Goal: Task Accomplishment & Management: Complete application form

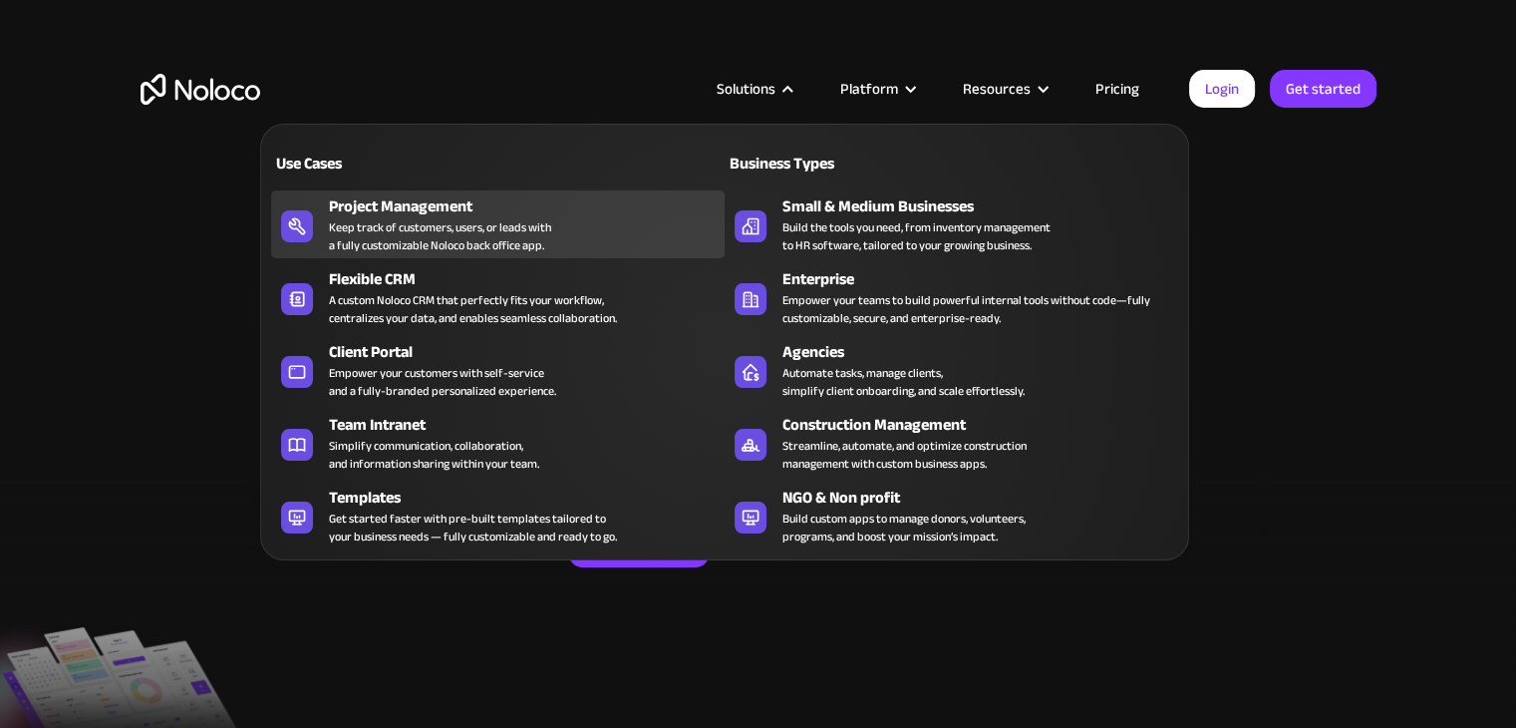
click at [454, 199] on div "Project Management" at bounding box center [531, 206] width 405 height 24
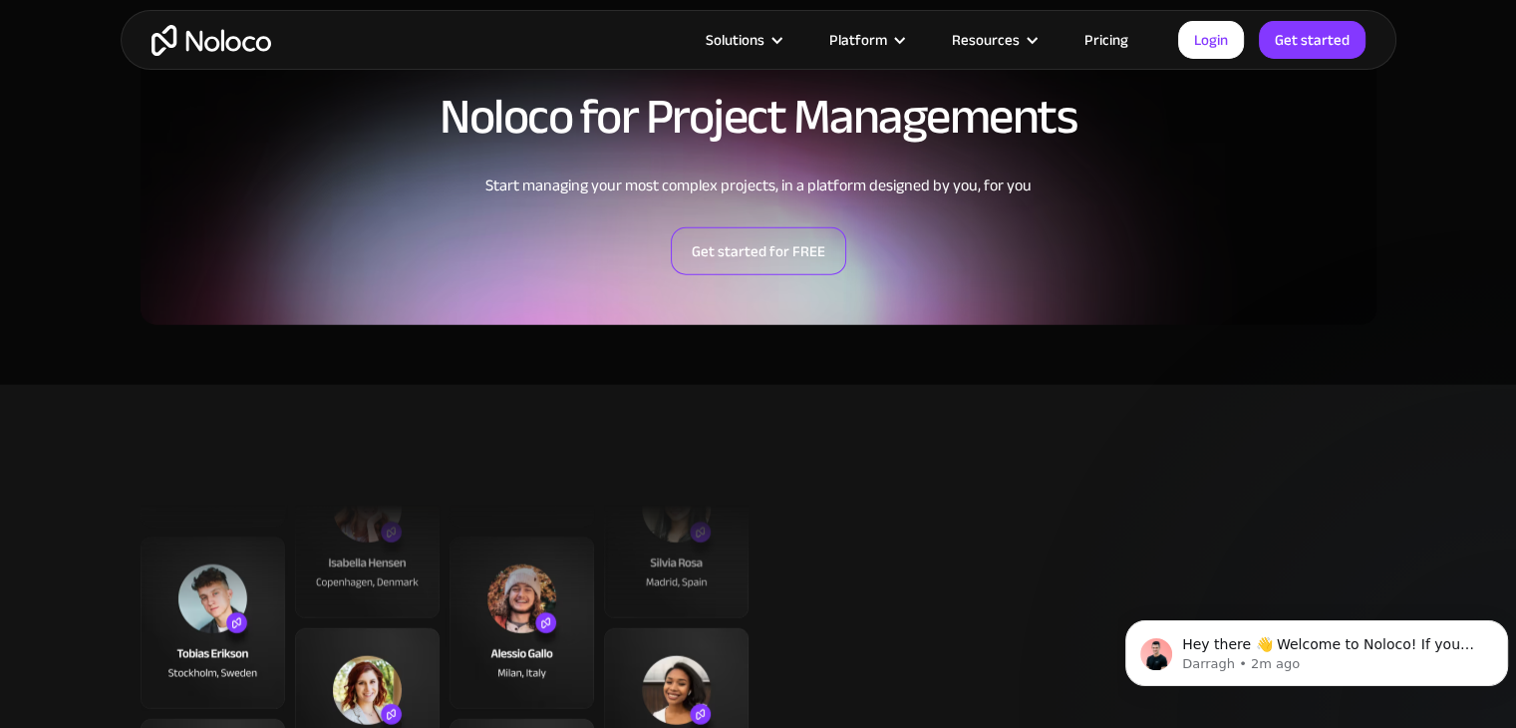
click at [794, 257] on link "Get started for FREE" at bounding box center [758, 251] width 175 height 48
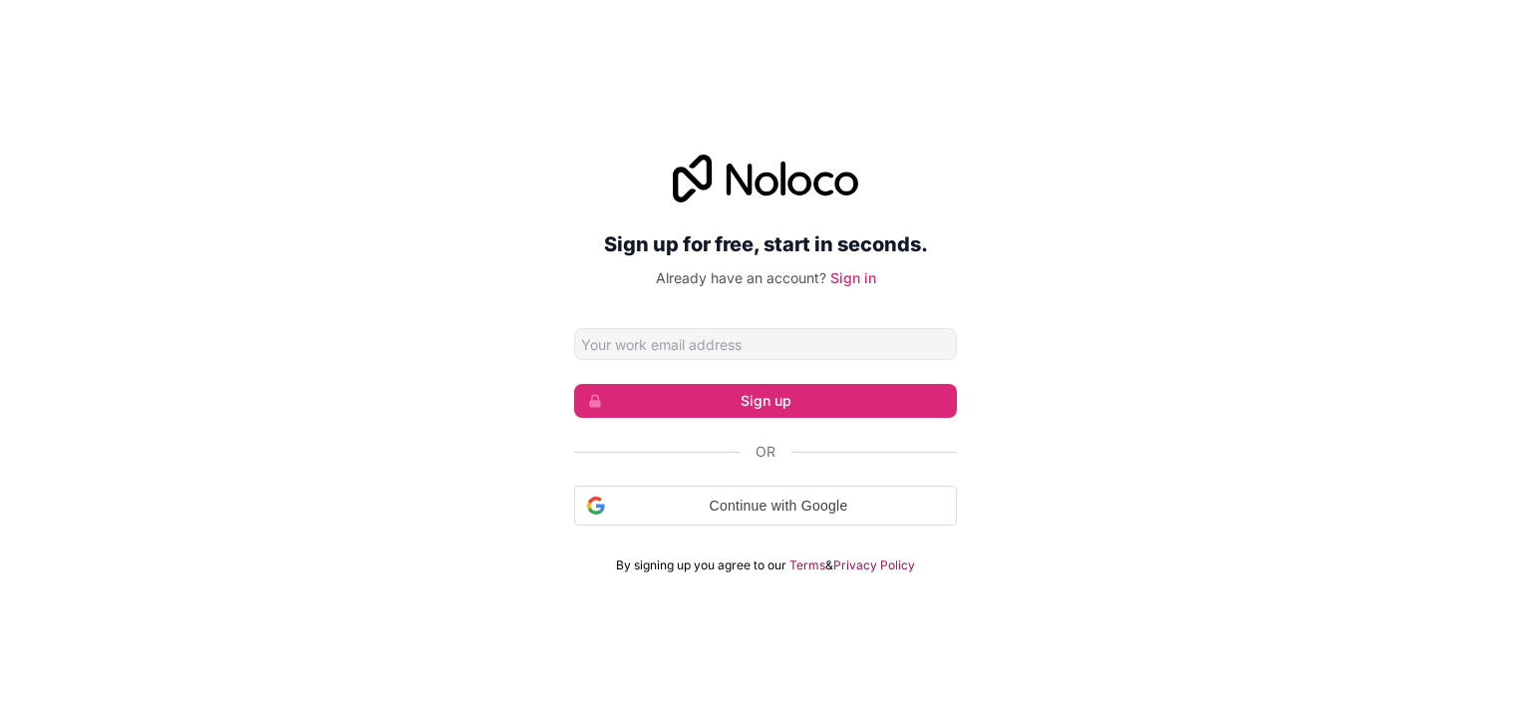
click at [719, 347] on input "Email address" at bounding box center [765, 344] width 383 height 32
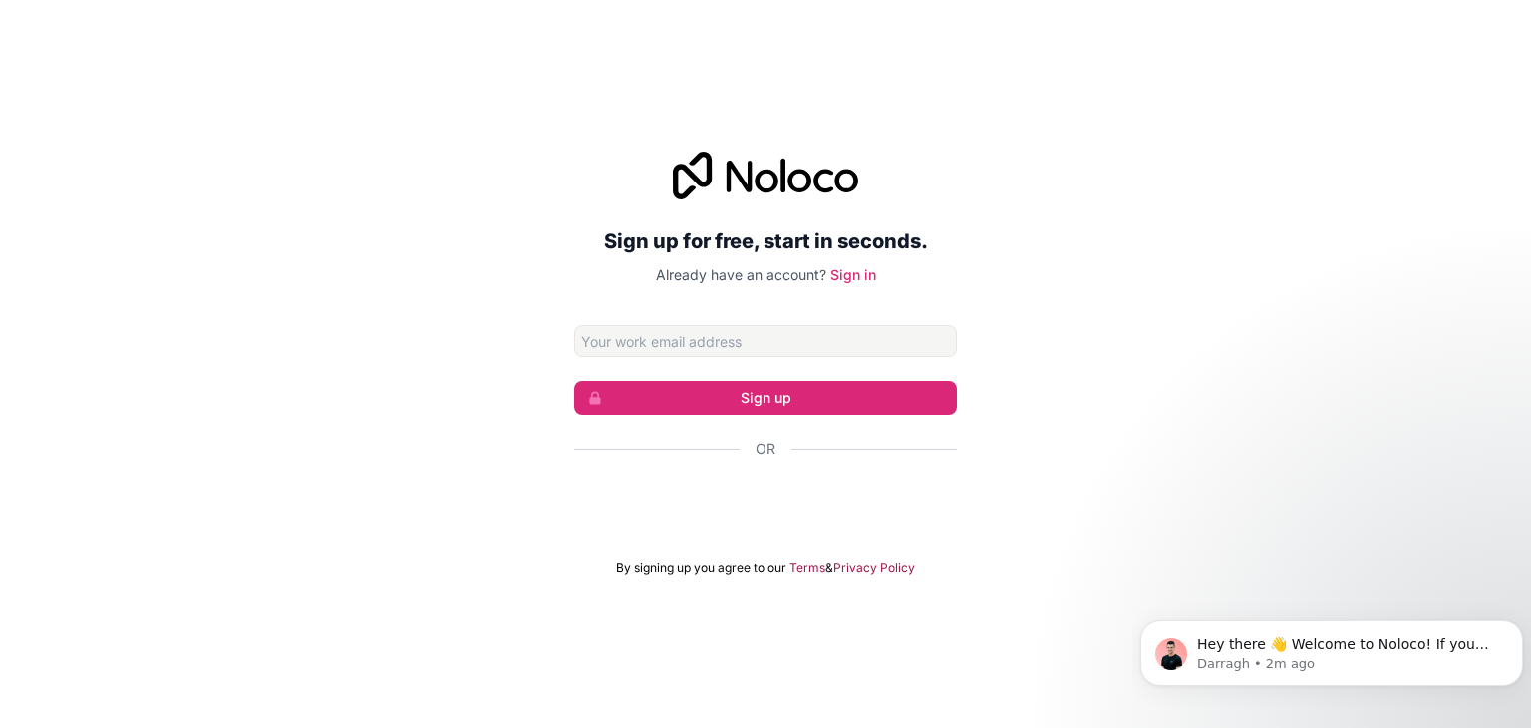
type input "Spelser@saferoots.co.za"
click at [750, 400] on button "Sign up" at bounding box center [765, 398] width 383 height 34
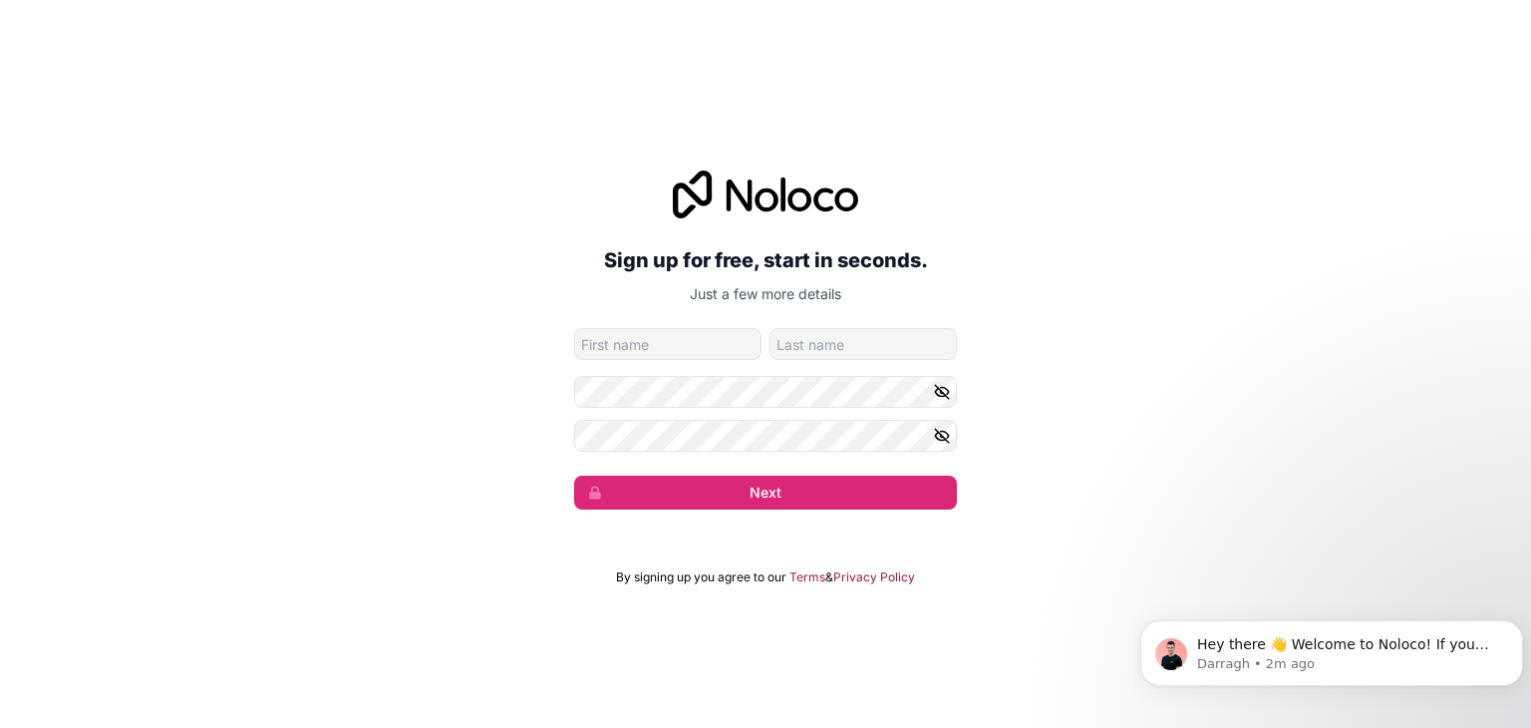
click at [633, 346] on input "given-name" at bounding box center [667, 344] width 187 height 32
type input "Simone"
type input "Pelser"
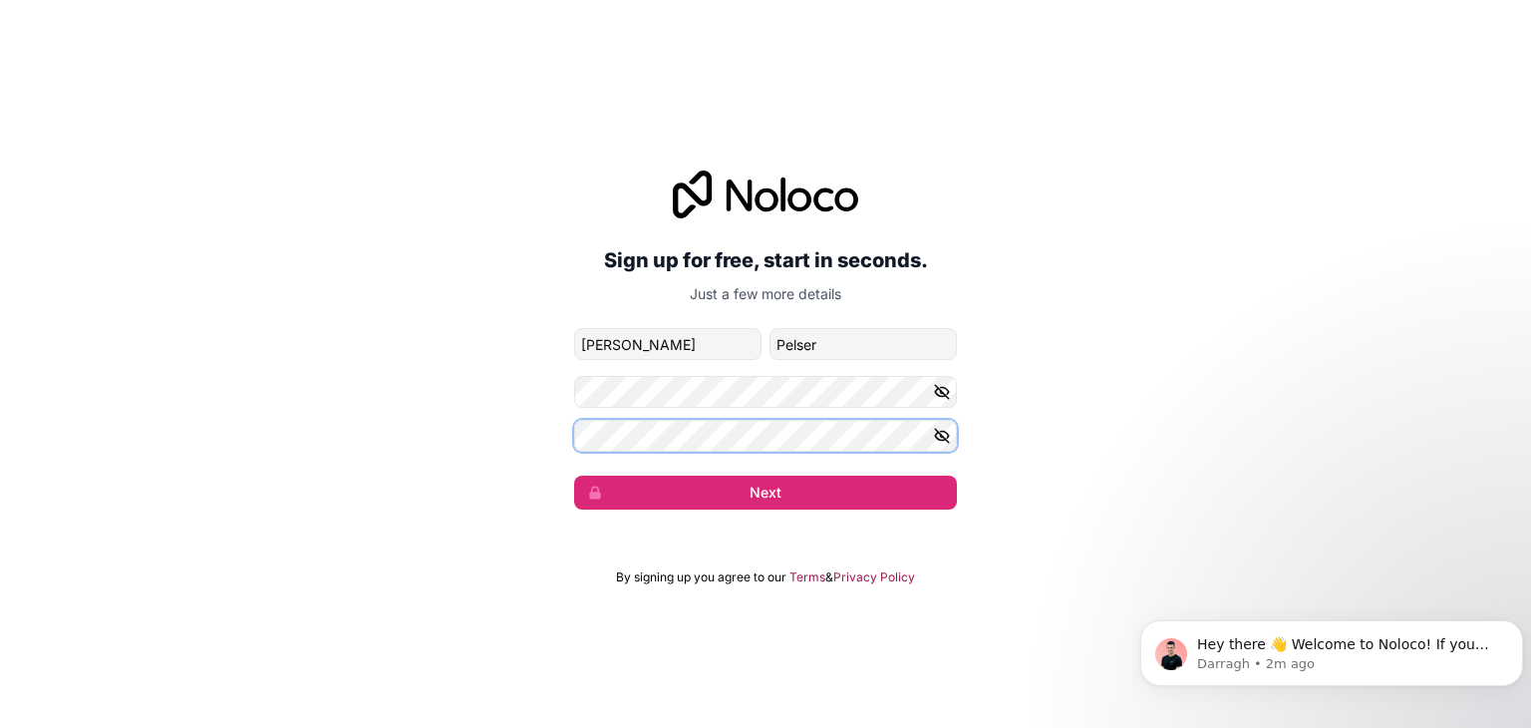
click at [574, 475] on button "Next" at bounding box center [765, 492] width 383 height 34
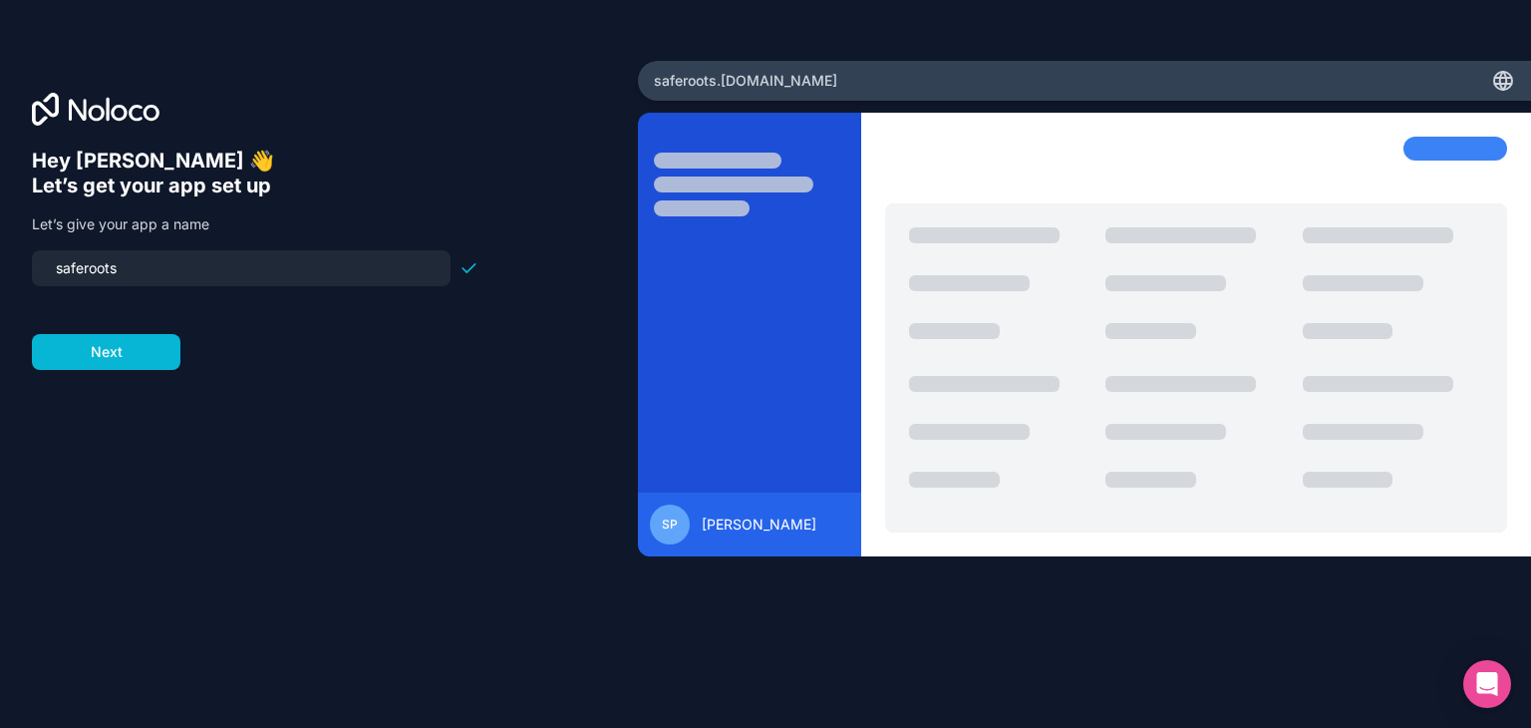
drag, startPoint x: 151, startPoint y: 280, endPoint x: 0, endPoint y: 264, distance: 151.4
click at [0, 264] on div "Hey Simone 👋 Let’s get your app set up Let’s give your app a name saferoots Next" at bounding box center [319, 364] width 638 height 606
type input "safe-roots-consulting"
click at [103, 358] on button "Next" at bounding box center [106, 352] width 149 height 36
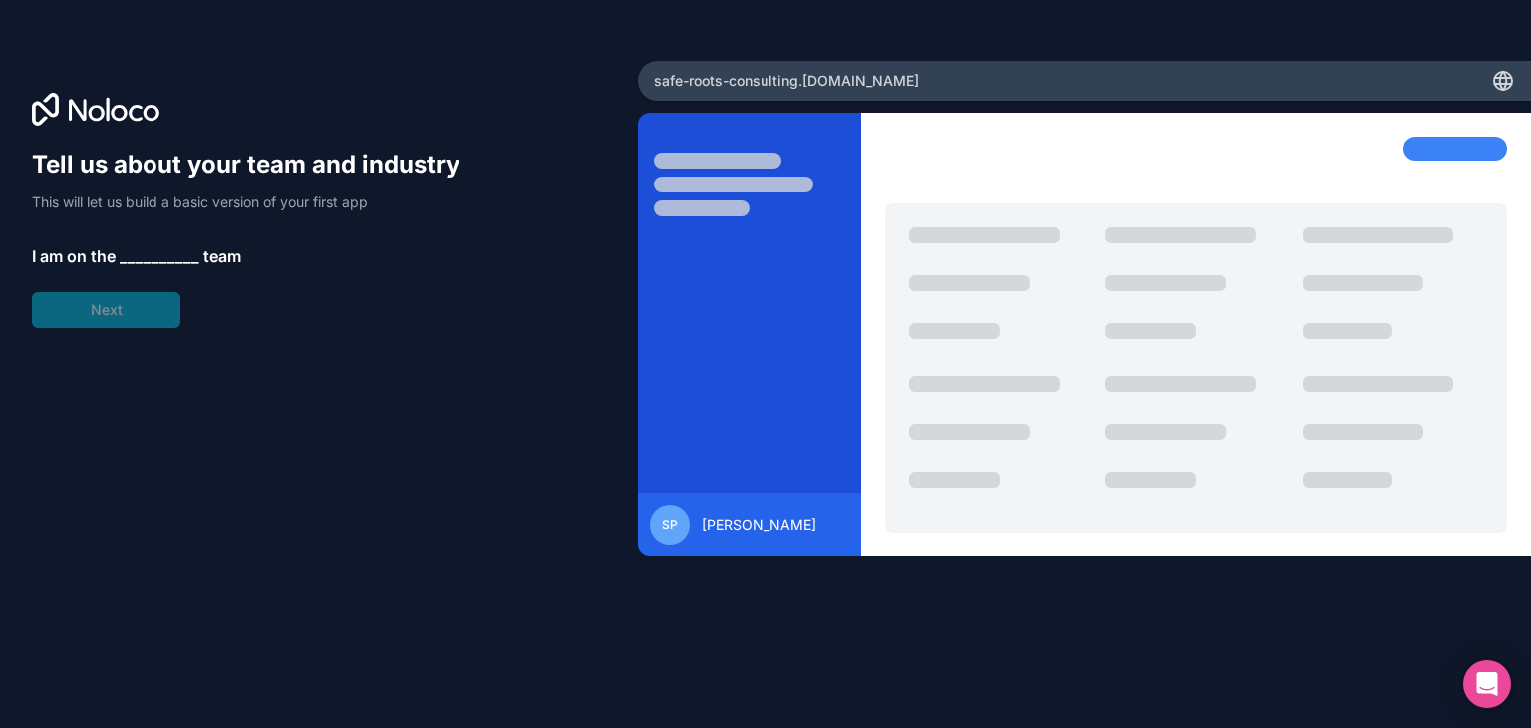
click at [132, 251] on span "__________" at bounding box center [160, 256] width 80 height 24
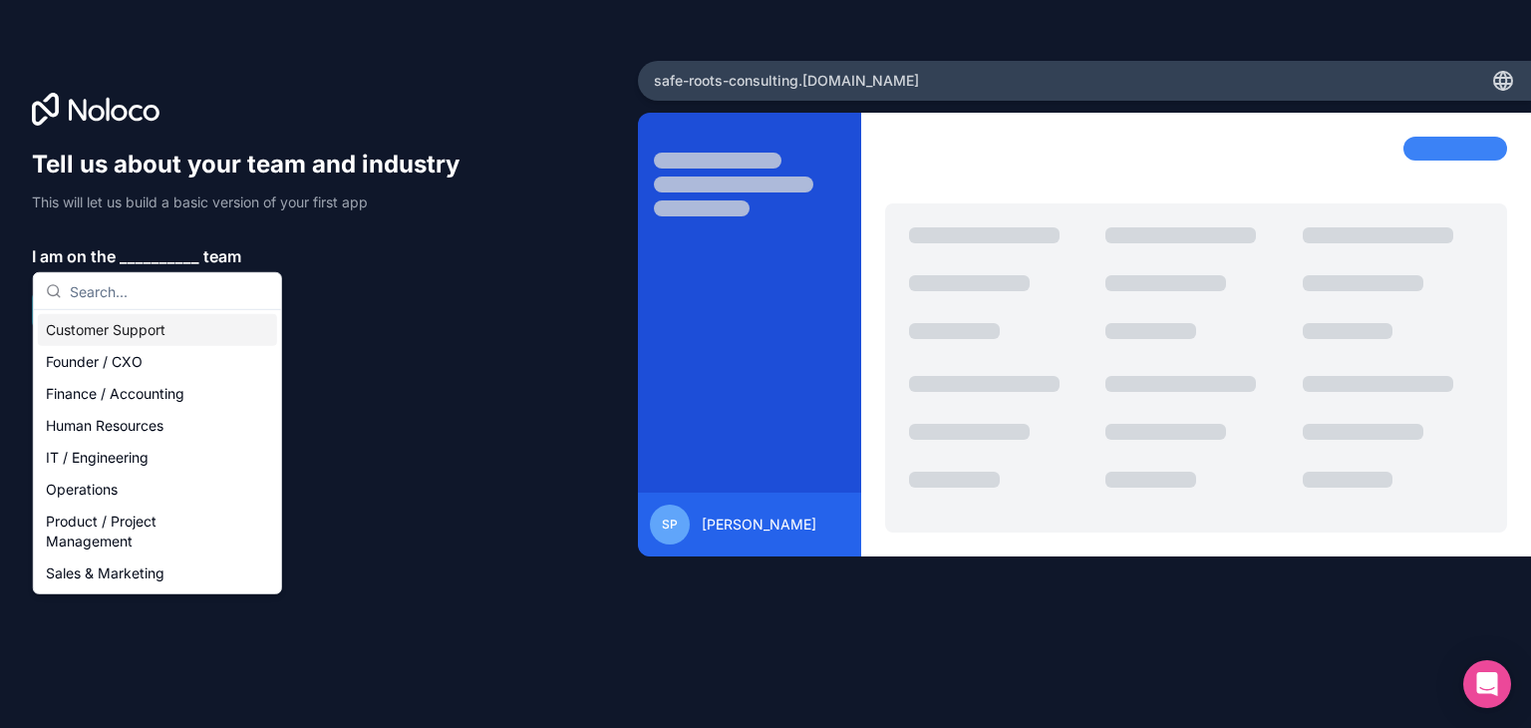
click at [106, 294] on input "text" at bounding box center [169, 291] width 199 height 36
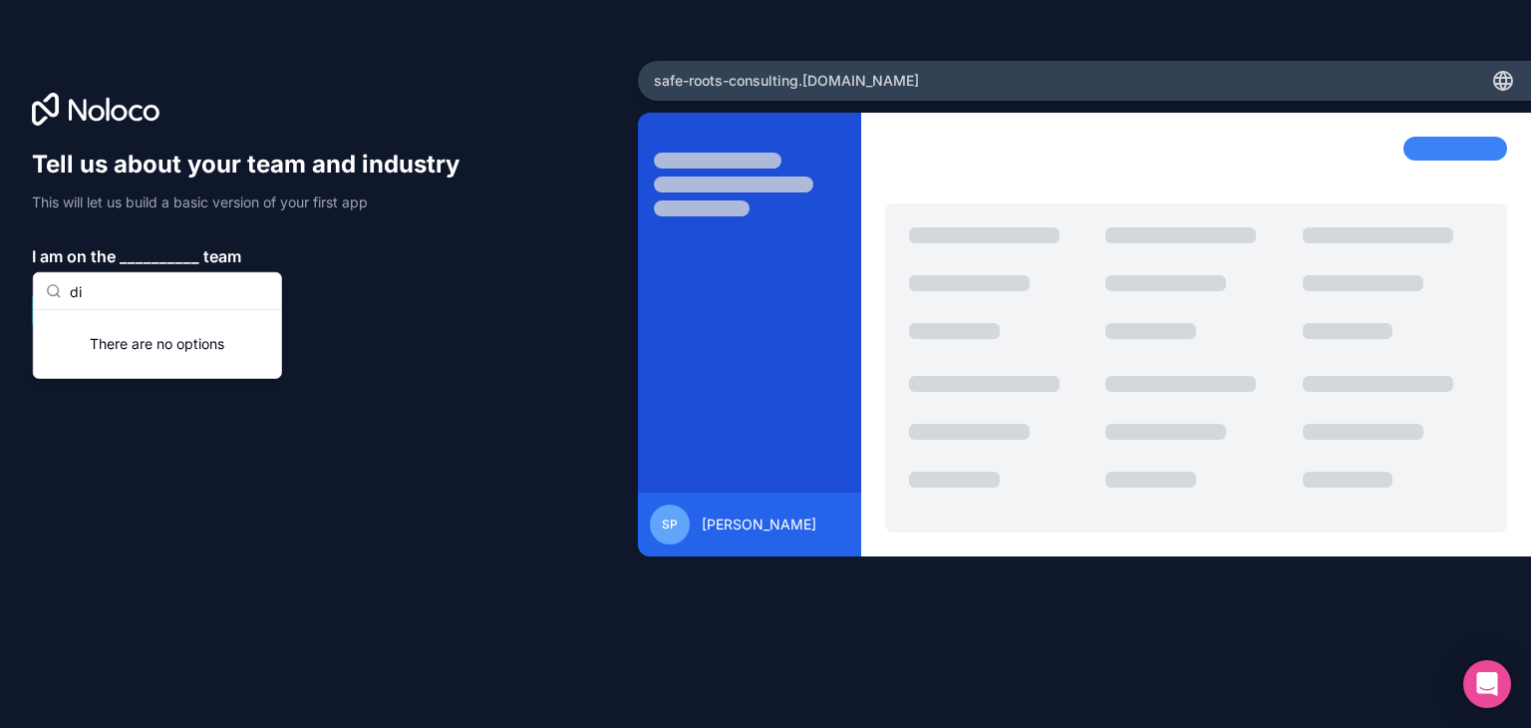
type input "d"
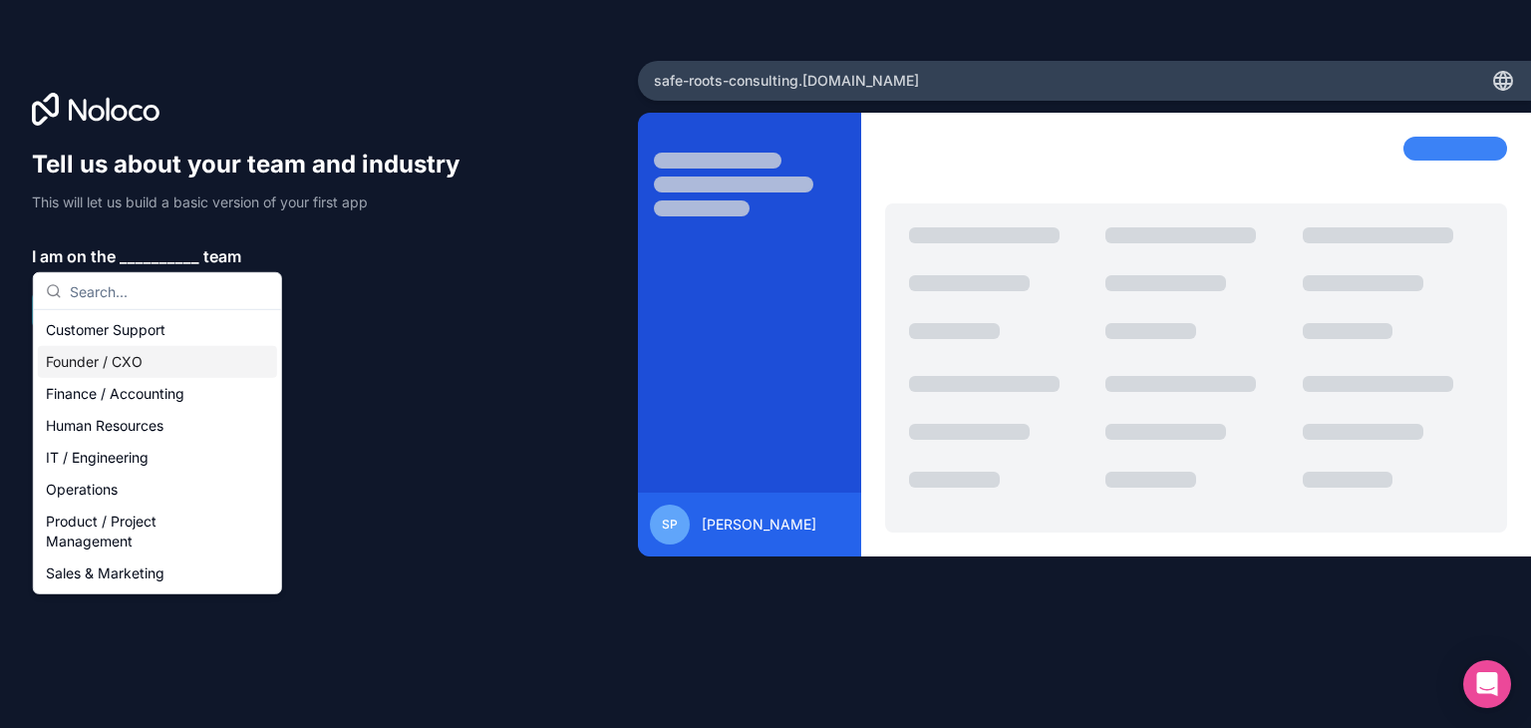
click at [116, 362] on div "Founder / CXO" at bounding box center [157, 362] width 239 height 32
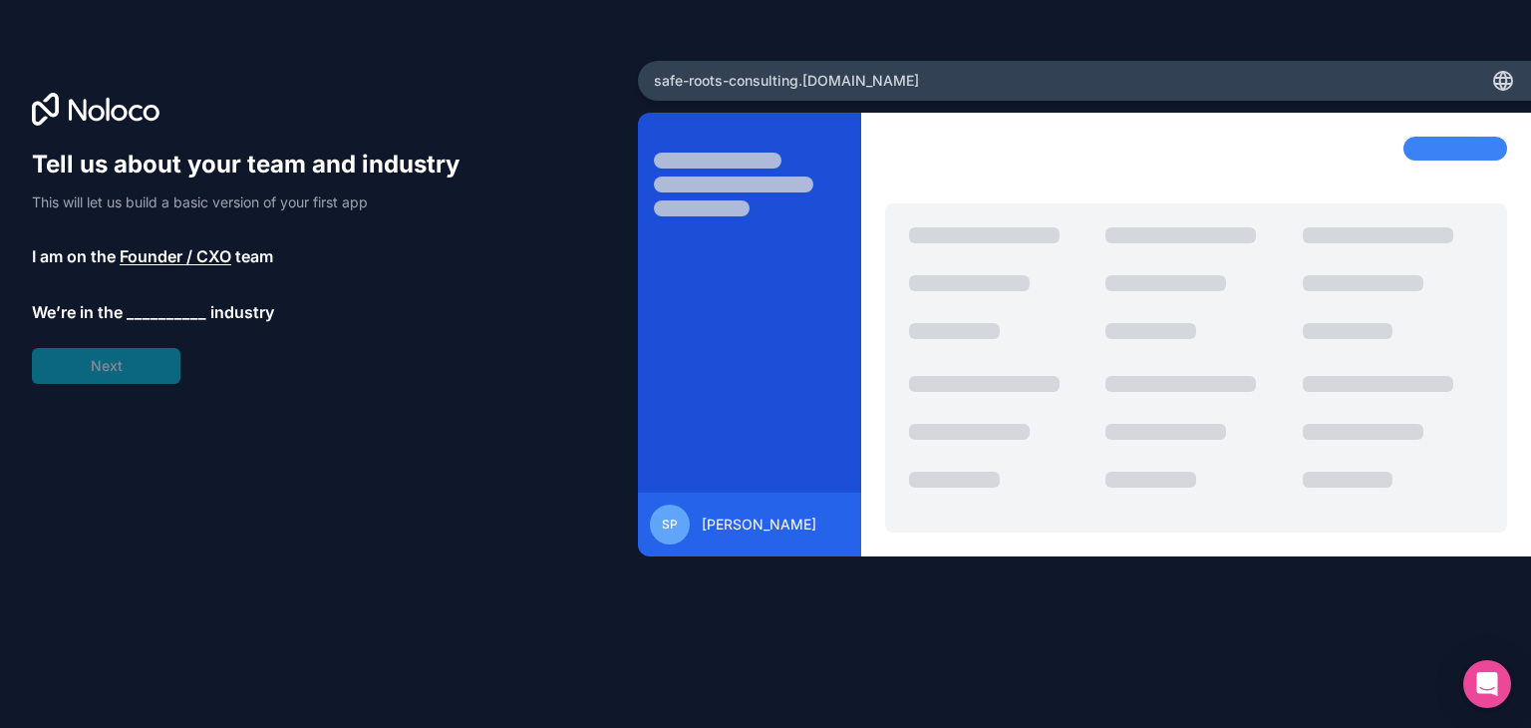
click at [171, 310] on span "__________" at bounding box center [167, 312] width 80 height 24
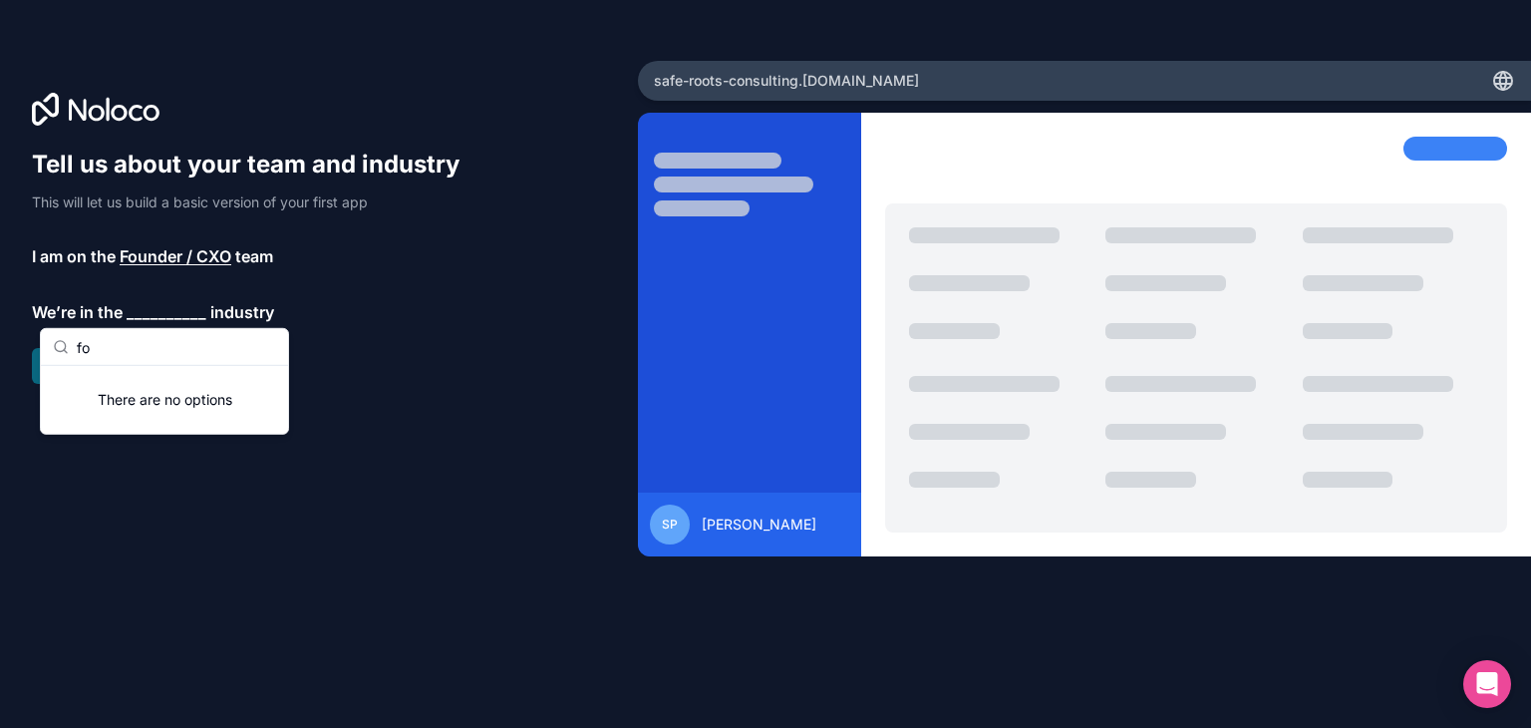
type input "f"
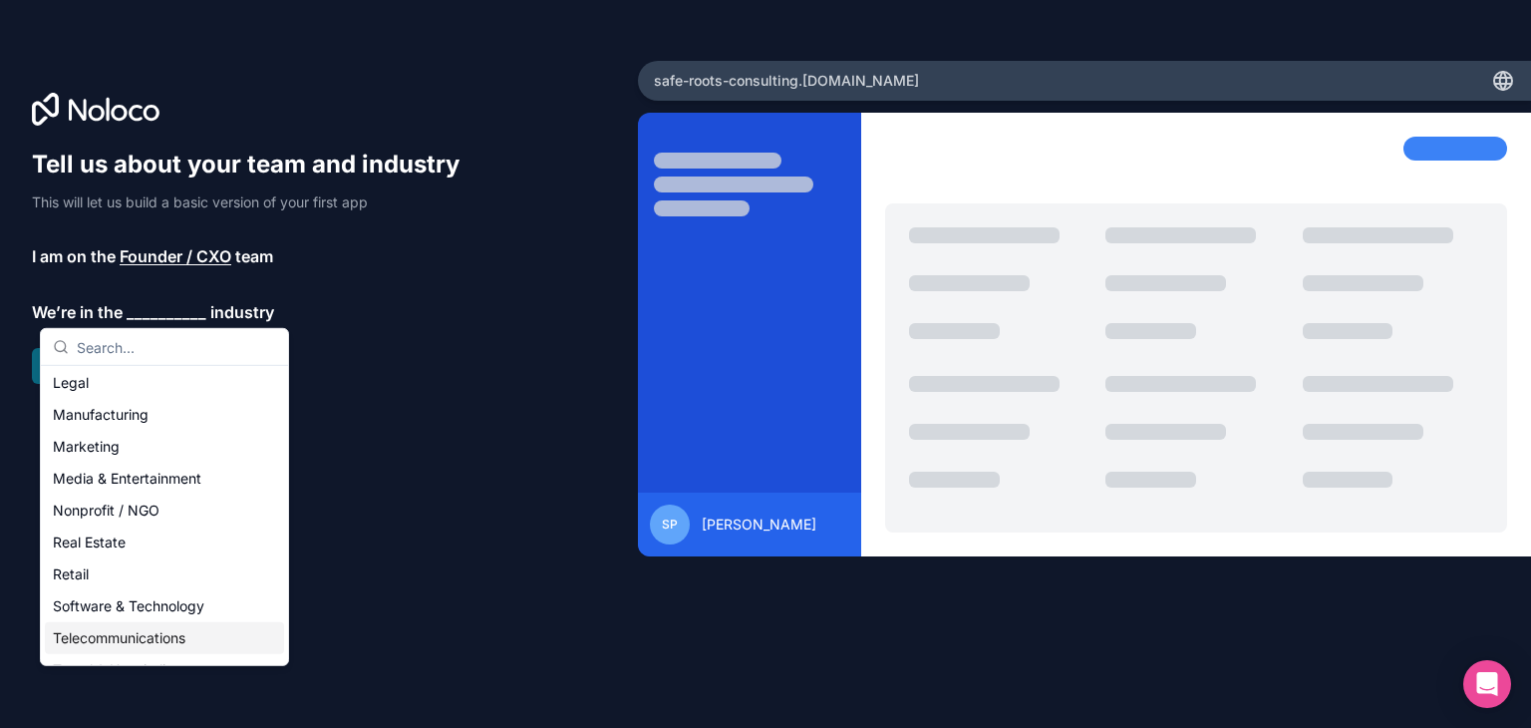
scroll to position [411, 0]
click at [120, 648] on div "Others" at bounding box center [164, 645] width 239 height 32
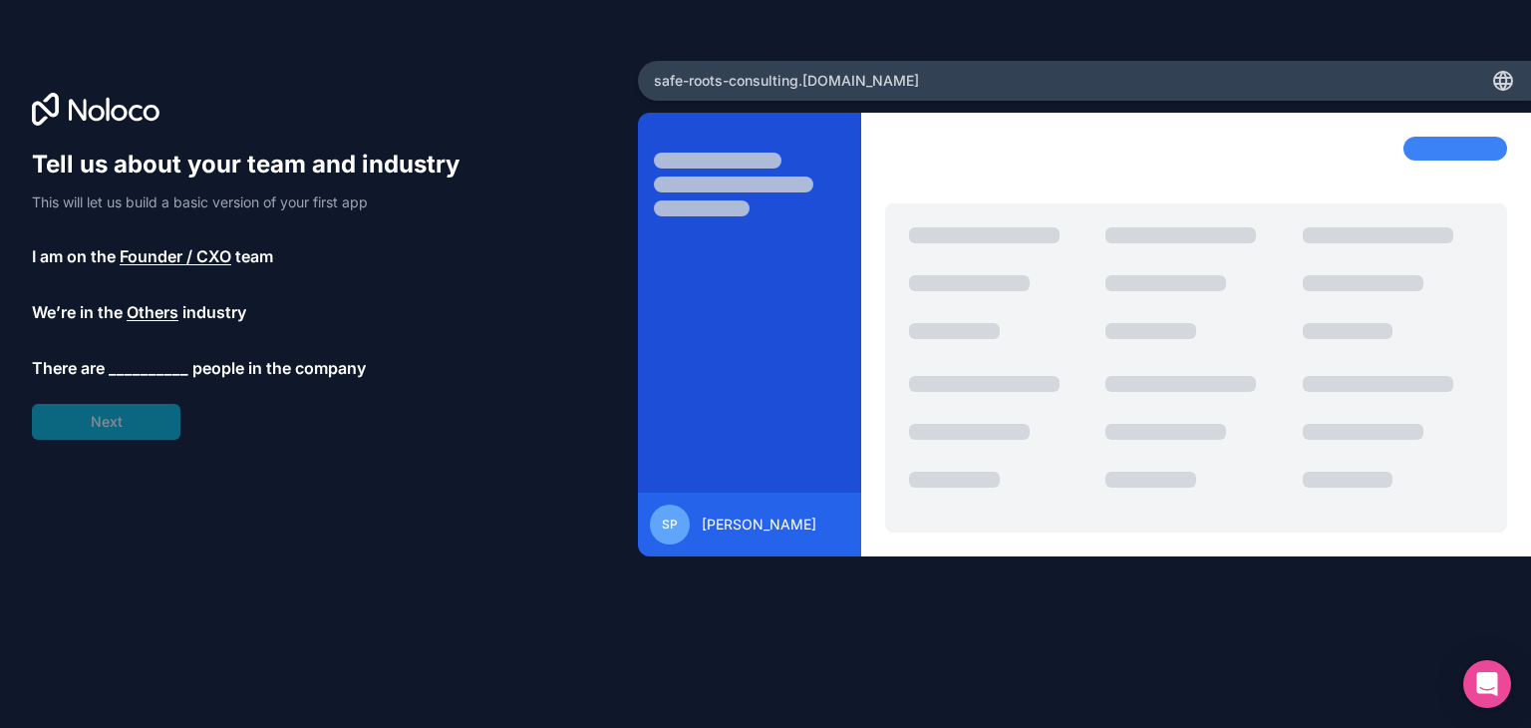
click at [140, 369] on span "__________" at bounding box center [149, 368] width 80 height 24
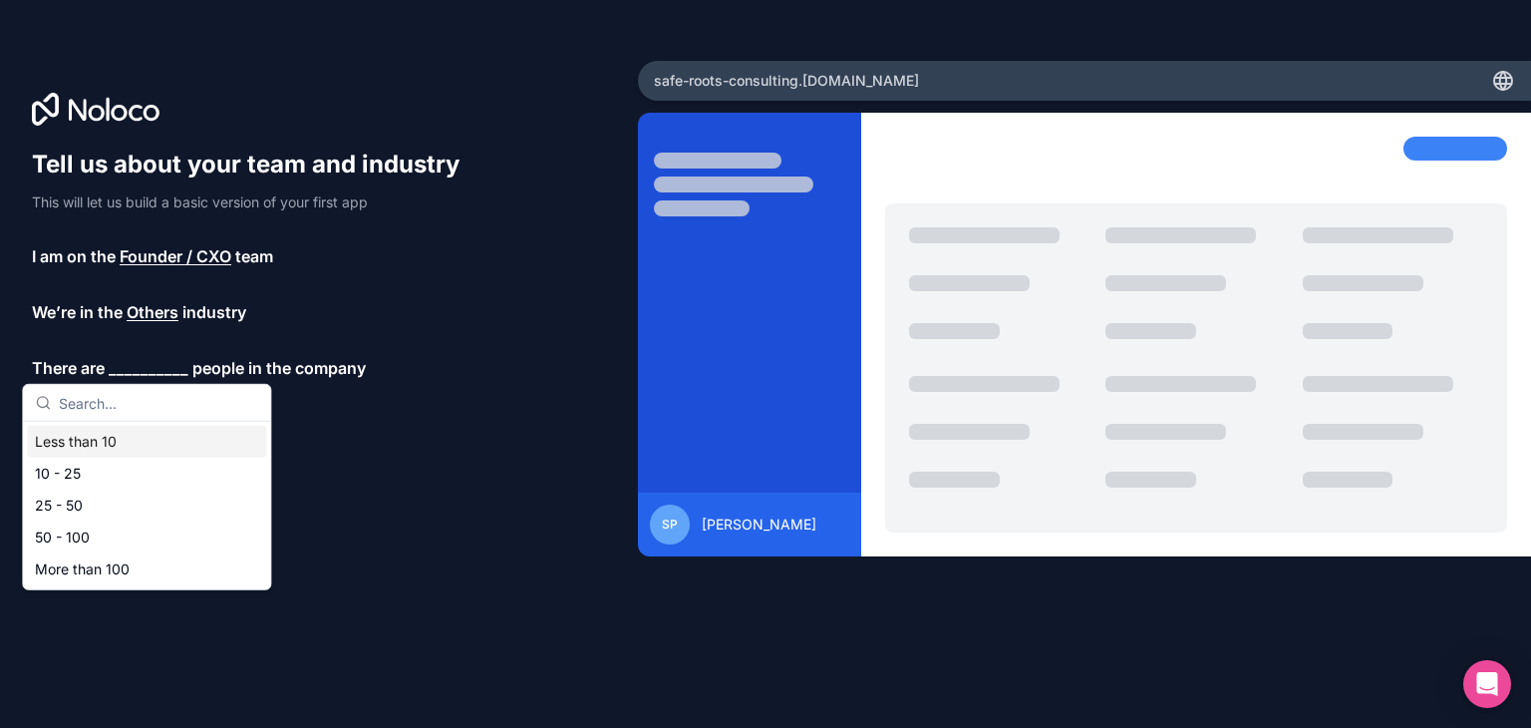
click at [106, 439] on div "Less than 10" at bounding box center [146, 442] width 239 height 32
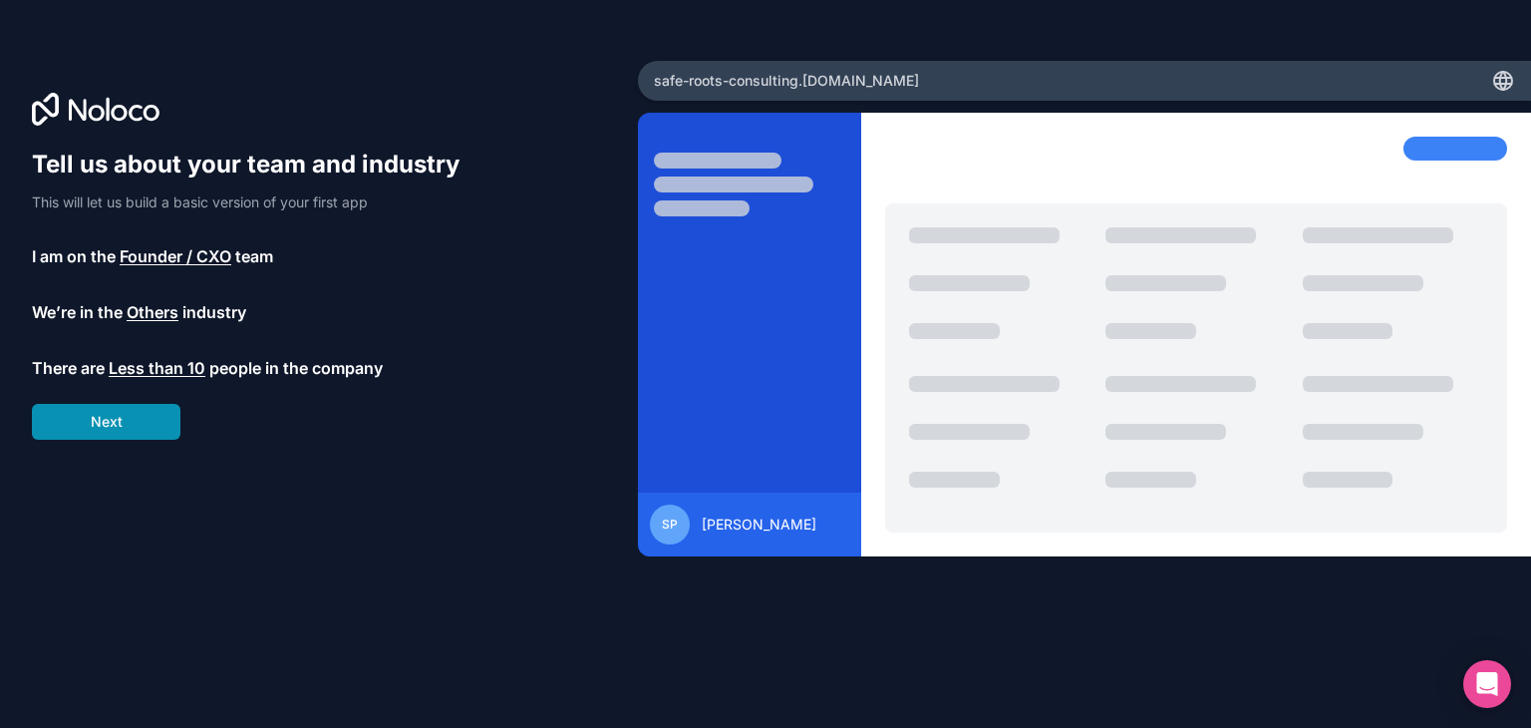
click at [125, 420] on button "Next" at bounding box center [106, 422] width 149 height 36
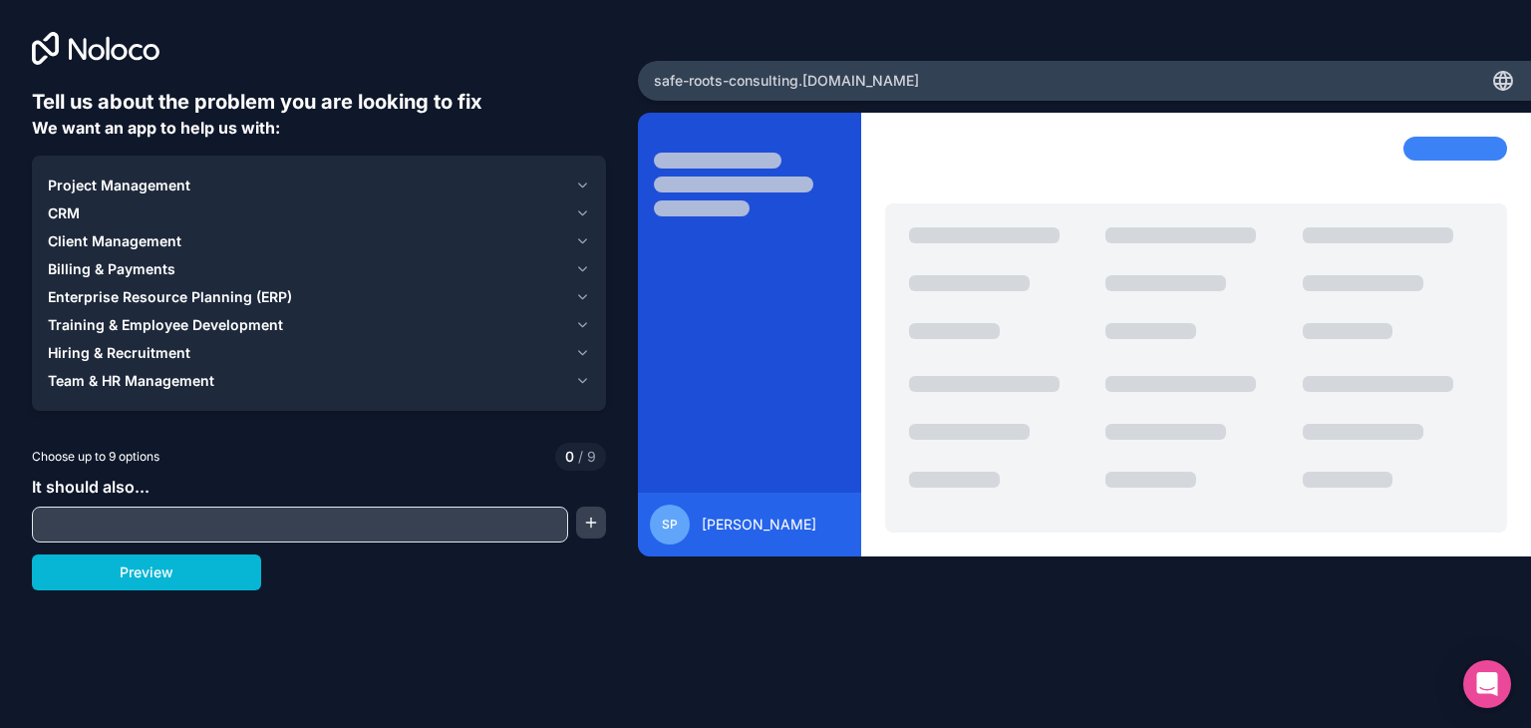
click at [122, 184] on span "Project Management" at bounding box center [119, 185] width 143 height 20
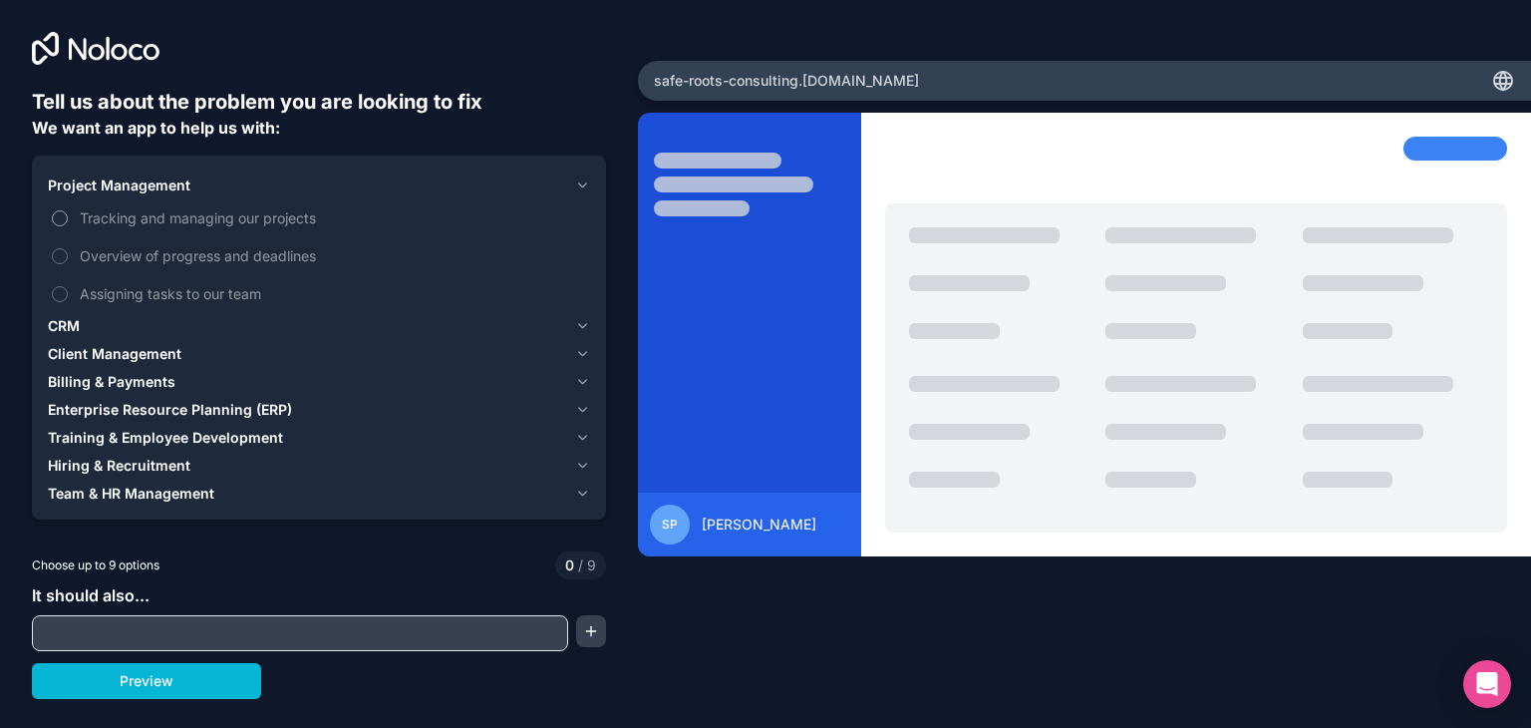
click at [60, 212] on button "Tracking and managing our projects" at bounding box center [60, 218] width 16 height 16
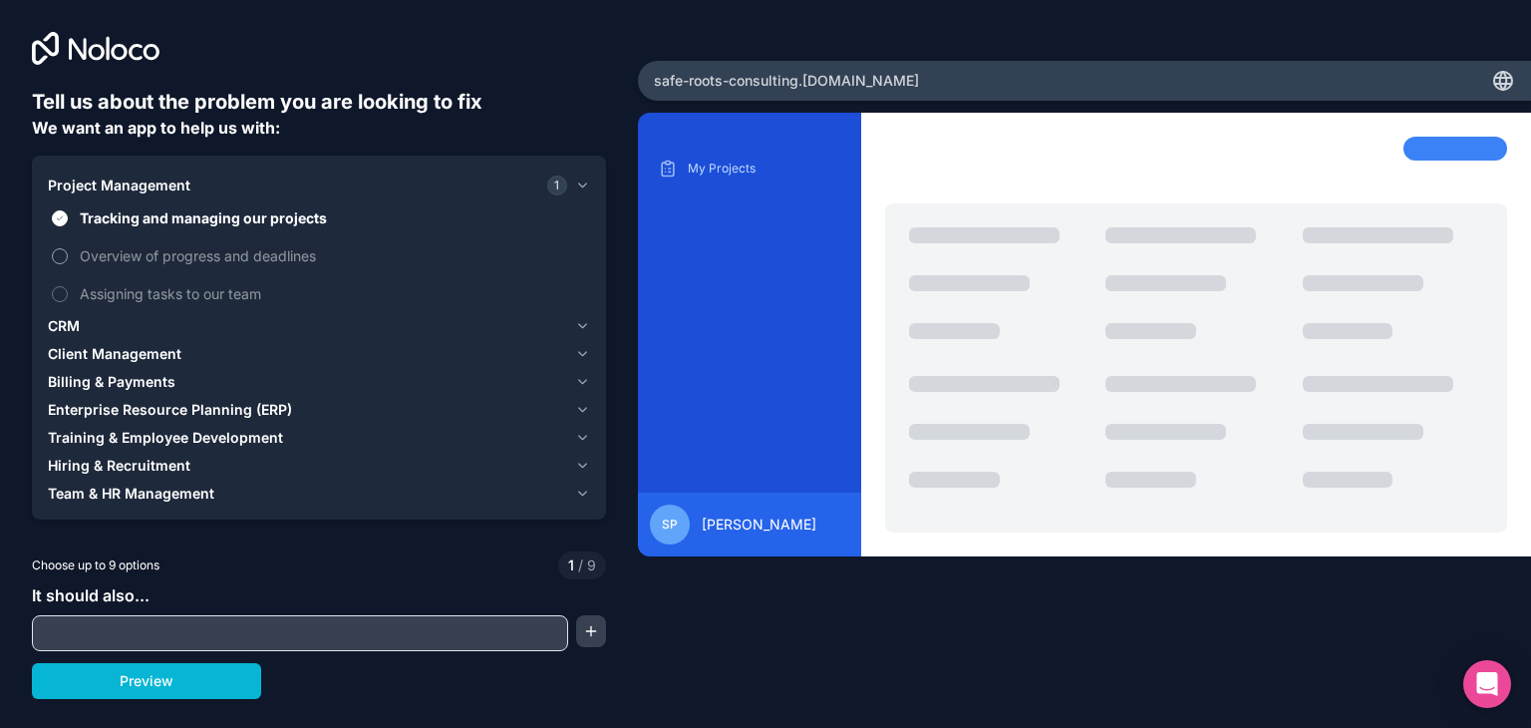
click at [68, 252] on label "Overview of progress and deadlines" at bounding box center [319, 255] width 542 height 37
click at [68, 252] on button "Overview of progress and deadlines" at bounding box center [60, 256] width 16 height 16
click at [64, 288] on button "Assigning tasks to our team" at bounding box center [60, 294] width 16 height 16
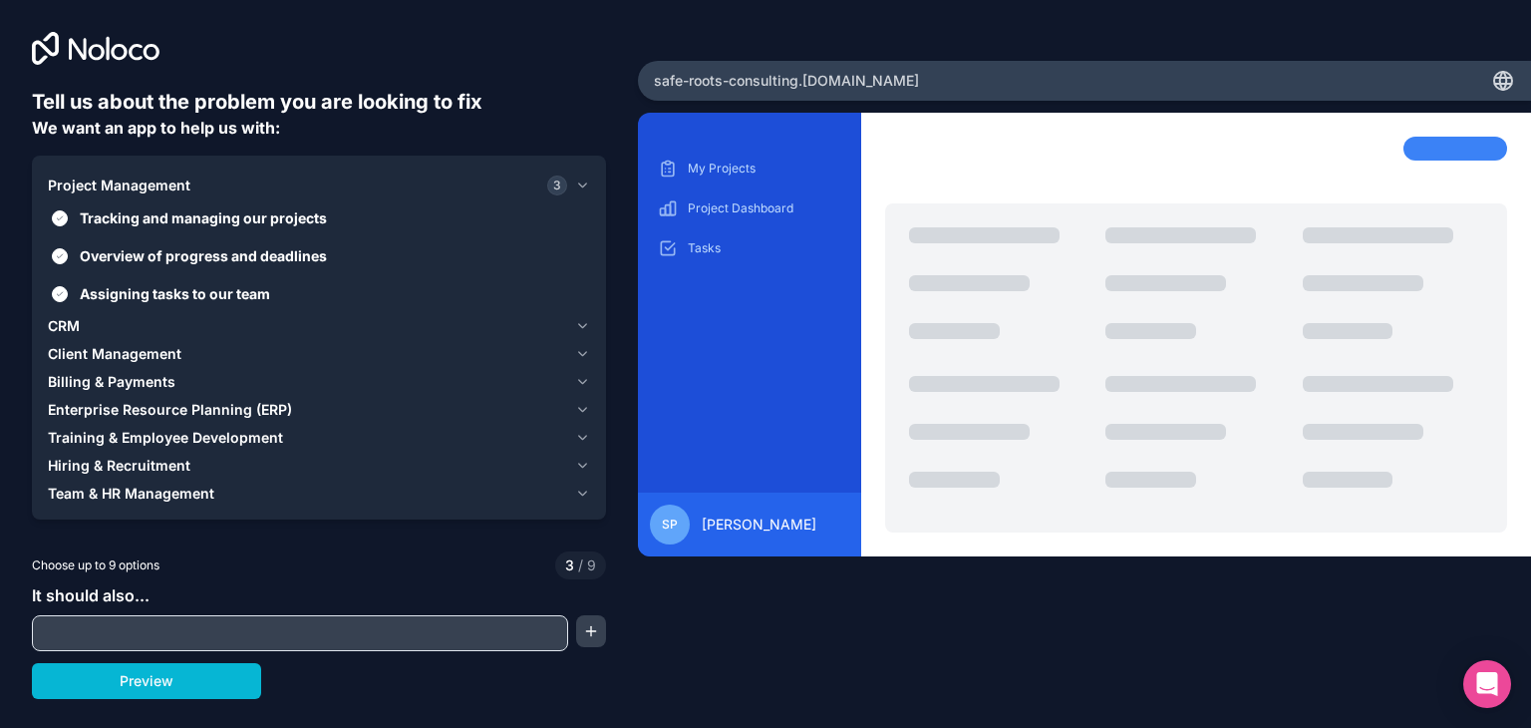
click at [190, 352] on div "Client Management" at bounding box center [307, 354] width 519 height 20
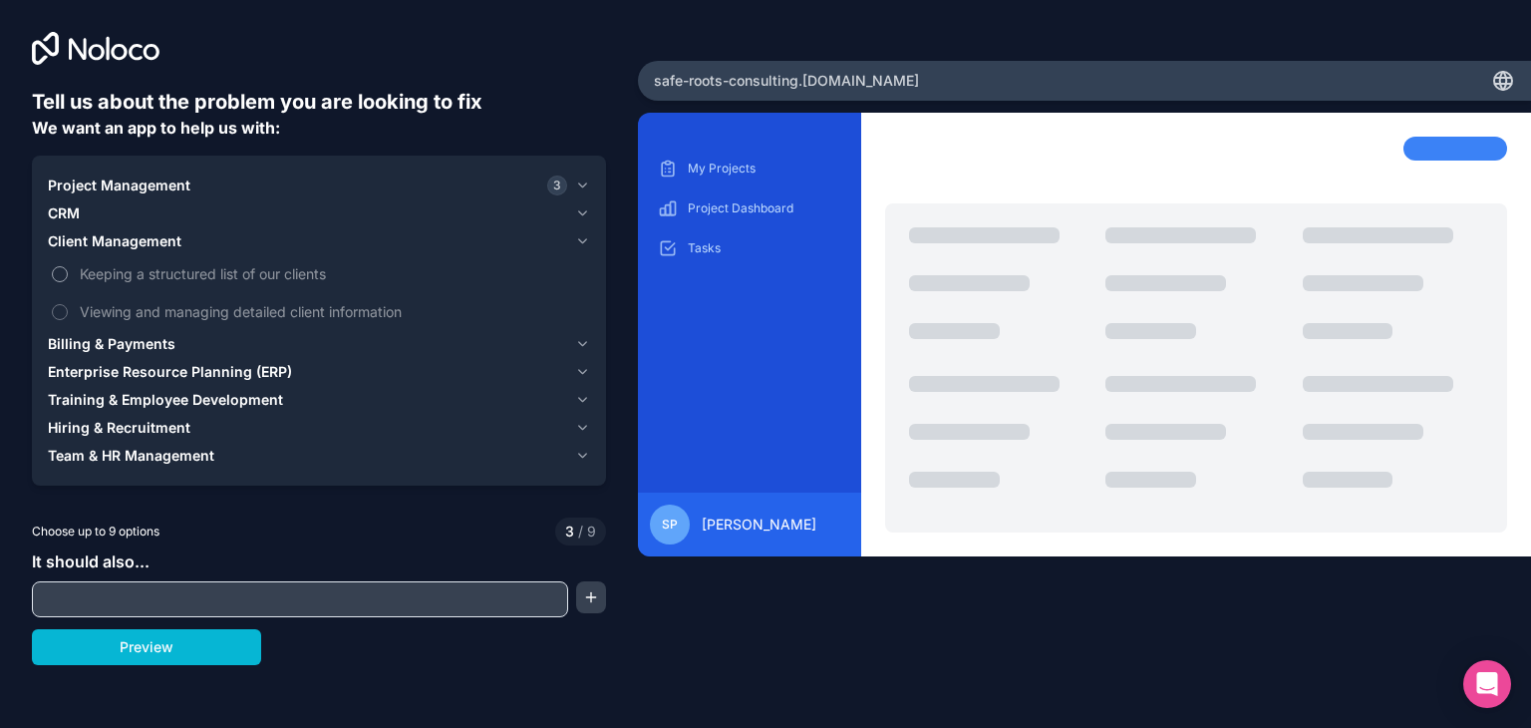
click at [94, 276] on span "Keeping a structured list of our clients" at bounding box center [333, 273] width 506 height 21
click at [68, 276] on button "Keeping a structured list of our clients" at bounding box center [60, 274] width 16 height 16
click at [87, 311] on span "Viewing and managing detailed client information" at bounding box center [333, 311] width 506 height 21
click at [68, 311] on button "Viewing and managing detailed client information" at bounding box center [60, 312] width 16 height 16
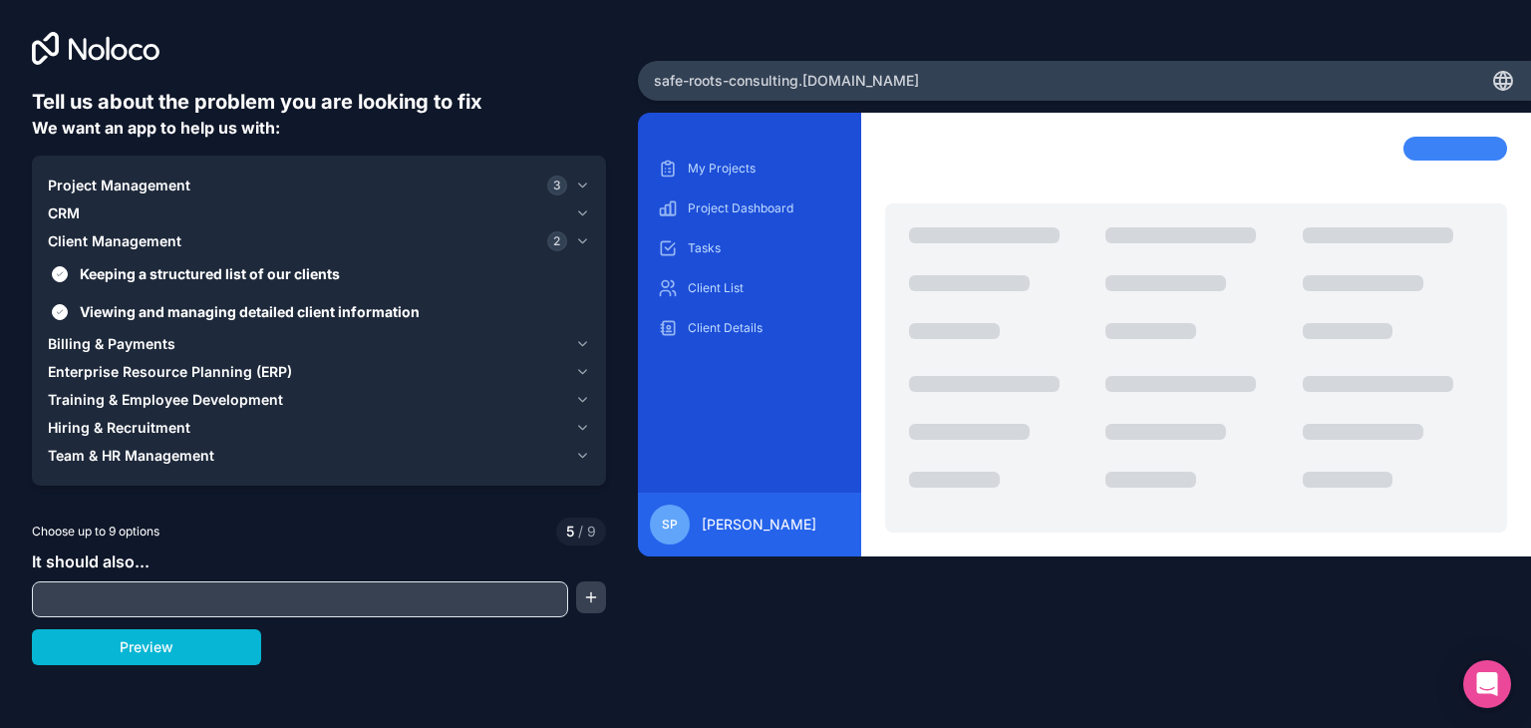
click at [111, 601] on input "text" at bounding box center [300, 599] width 526 height 28
type input "Keep track of my client projects"
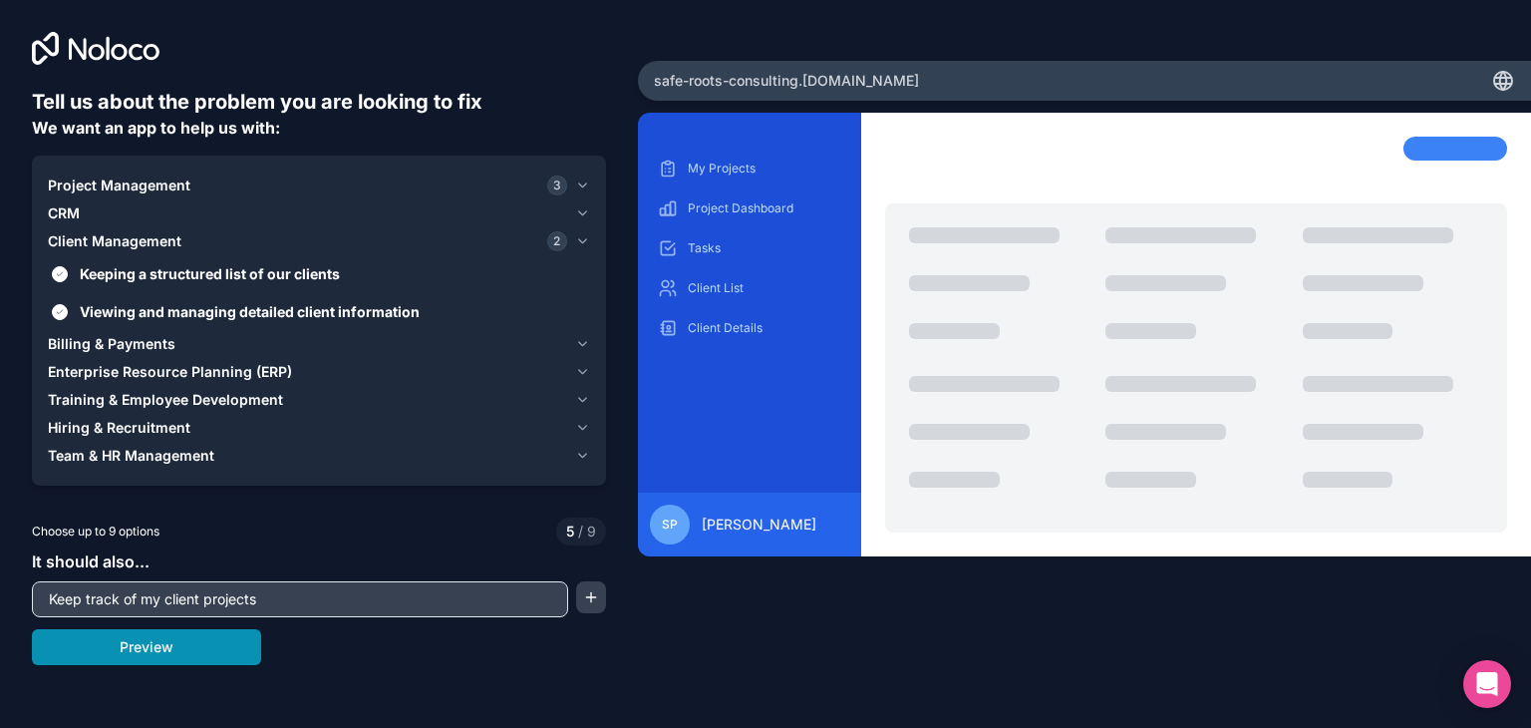
click at [139, 643] on button "Preview" at bounding box center [146, 647] width 229 height 36
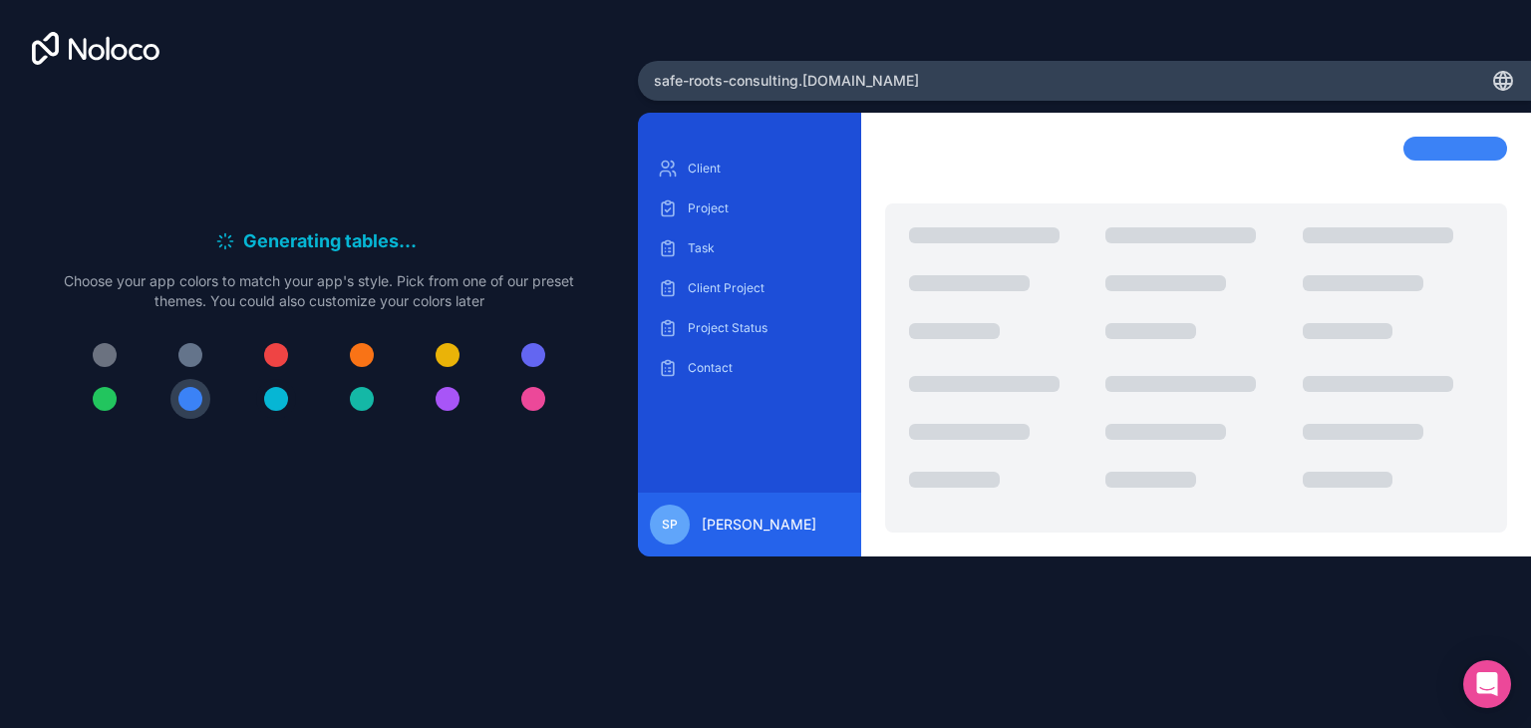
click at [271, 400] on div at bounding box center [276, 399] width 24 height 24
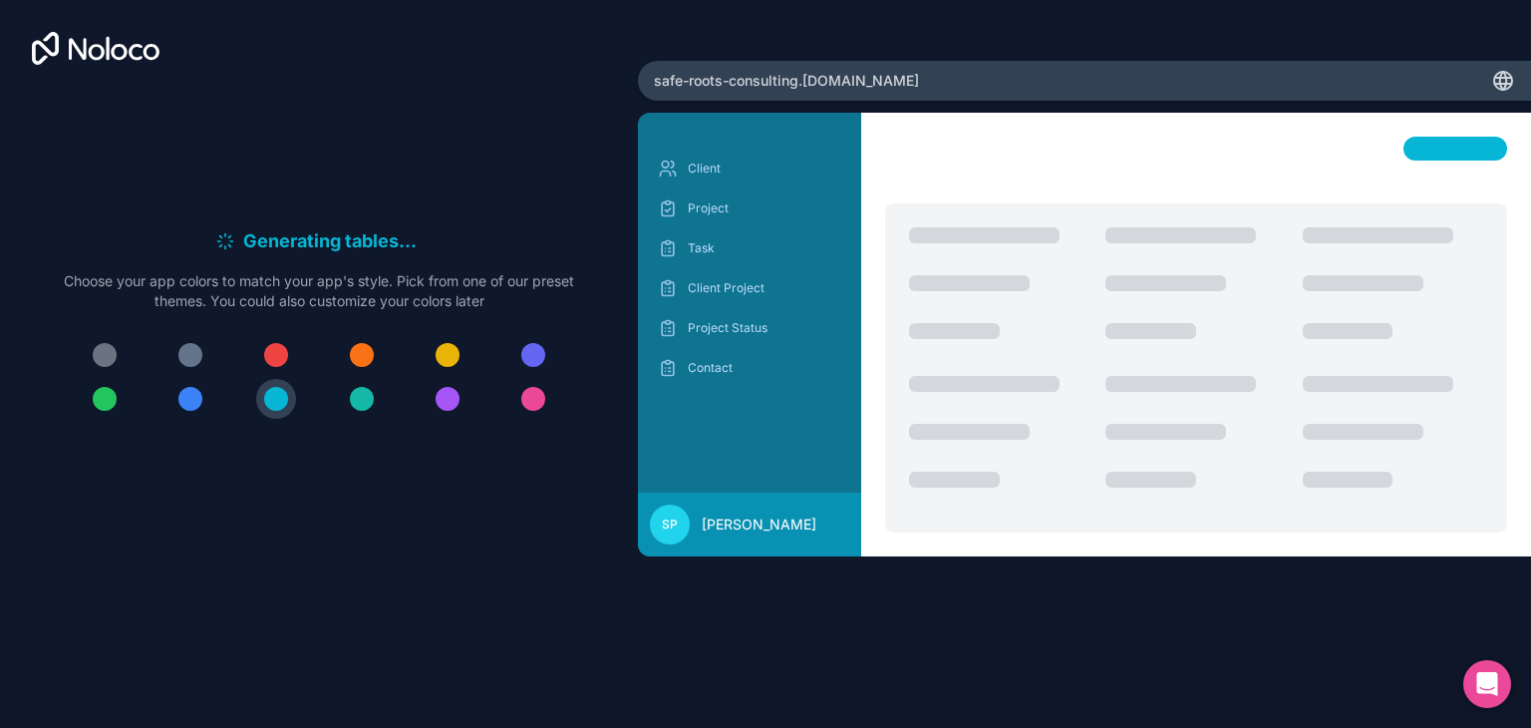
click at [369, 392] on div at bounding box center [362, 399] width 24 height 24
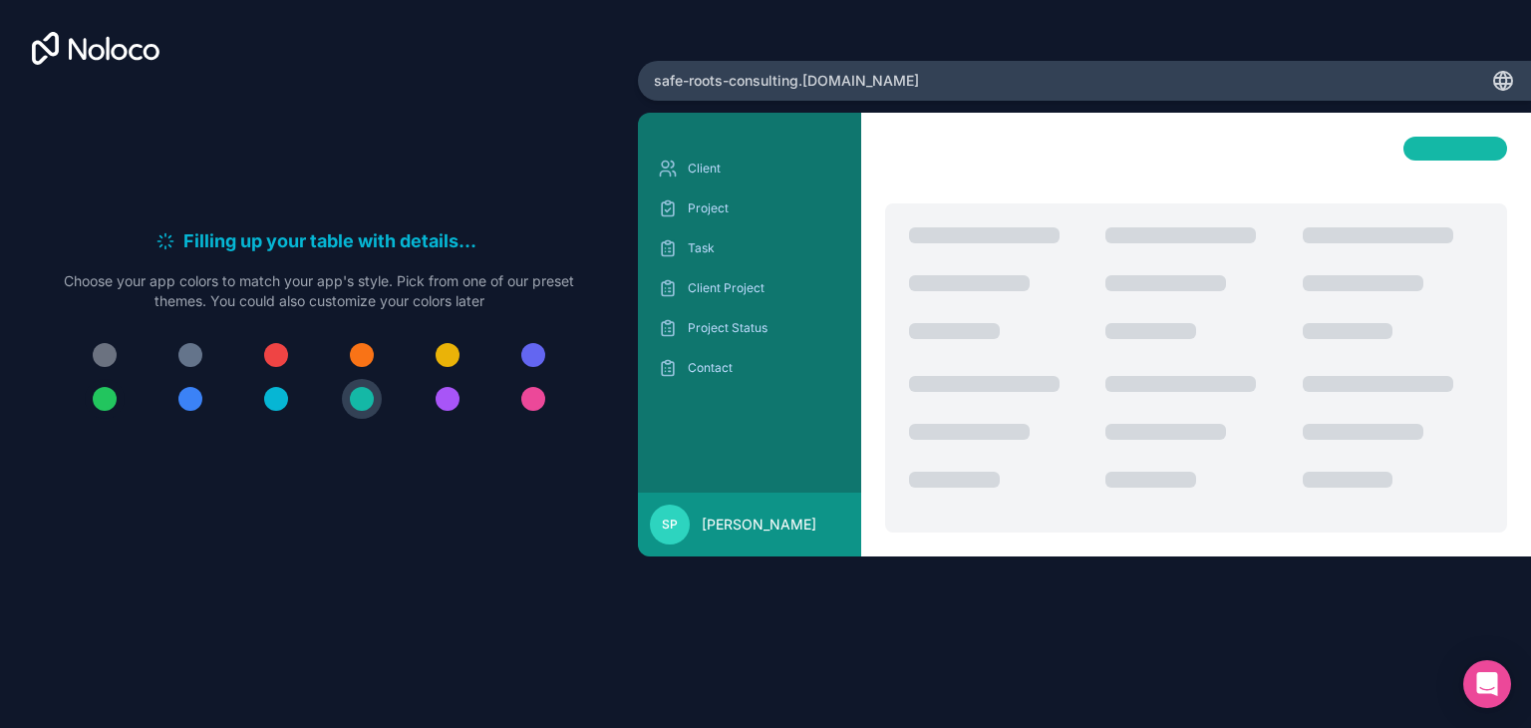
click at [95, 396] on div at bounding box center [105, 399] width 24 height 24
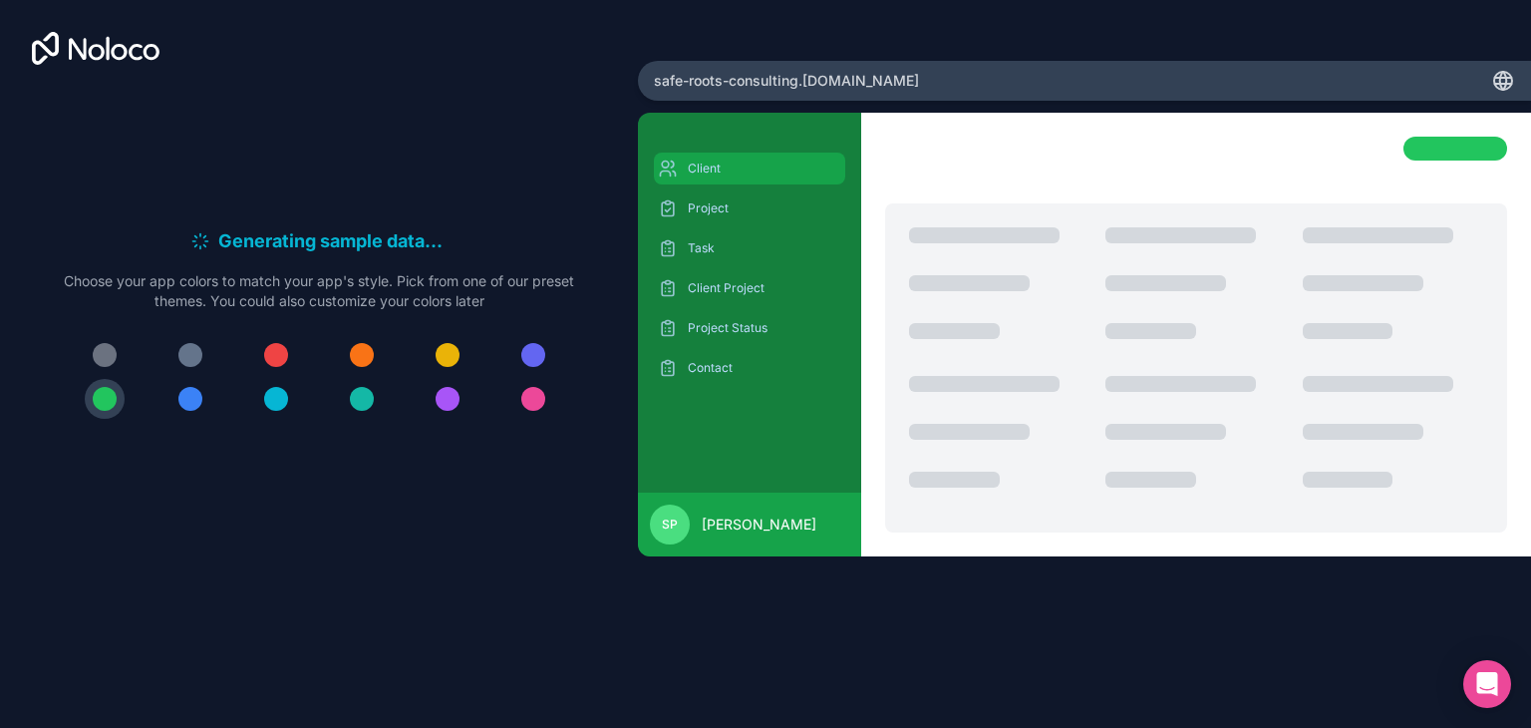
click at [714, 182] on div "Client" at bounding box center [749, 169] width 191 height 32
click at [714, 213] on p "Project" at bounding box center [765, 208] width 154 height 16
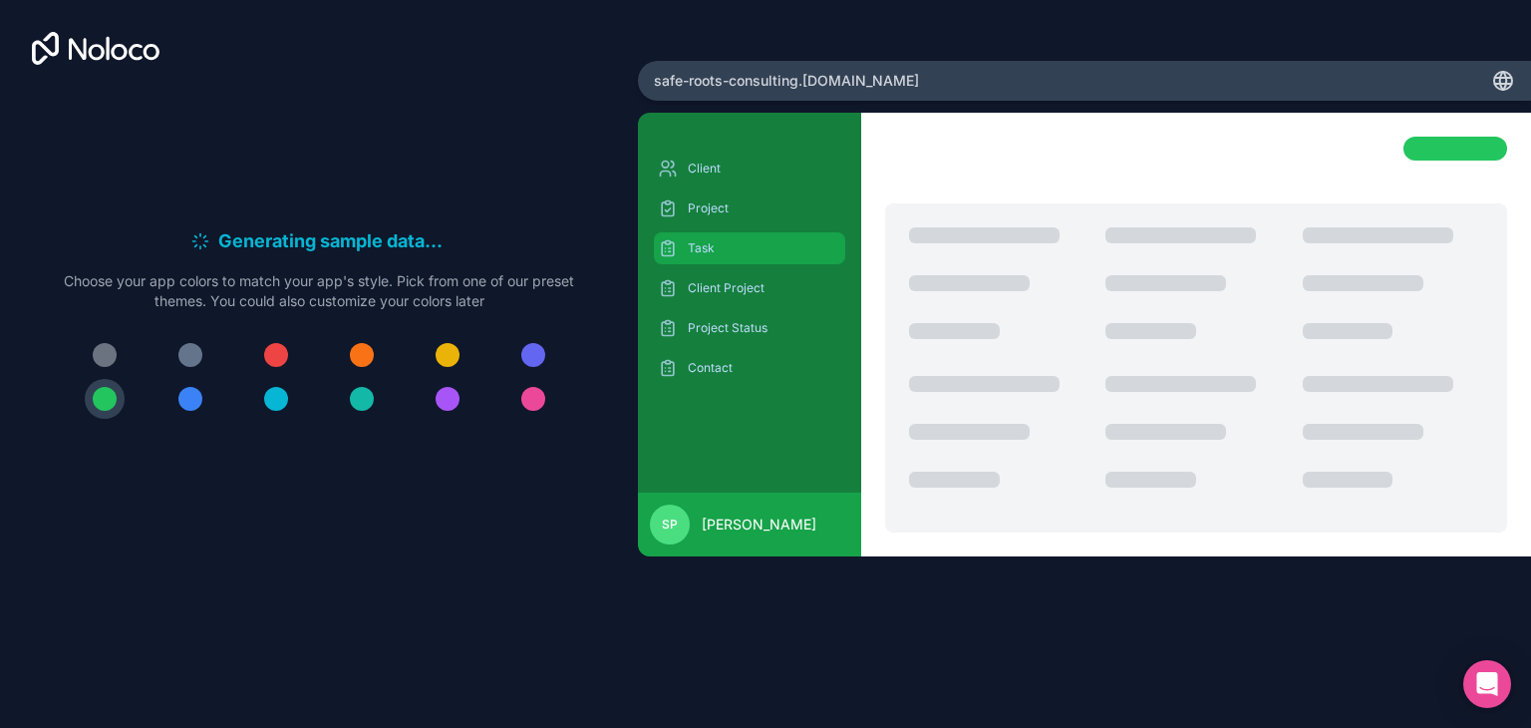
click at [715, 249] on p "Task" at bounding box center [765, 248] width 154 height 16
click at [642, 87] on div "safe-roots-consulting .noloco.co" at bounding box center [1084, 81] width 893 height 40
click at [658, 85] on span "safe-roots-consulting .noloco.co" at bounding box center [786, 81] width 265 height 20
drag, startPoint x: 689, startPoint y: 85, endPoint x: 780, endPoint y: 82, distance: 91.8
click at [724, 85] on span "safe-roots-consulting .noloco.co" at bounding box center [786, 81] width 265 height 20
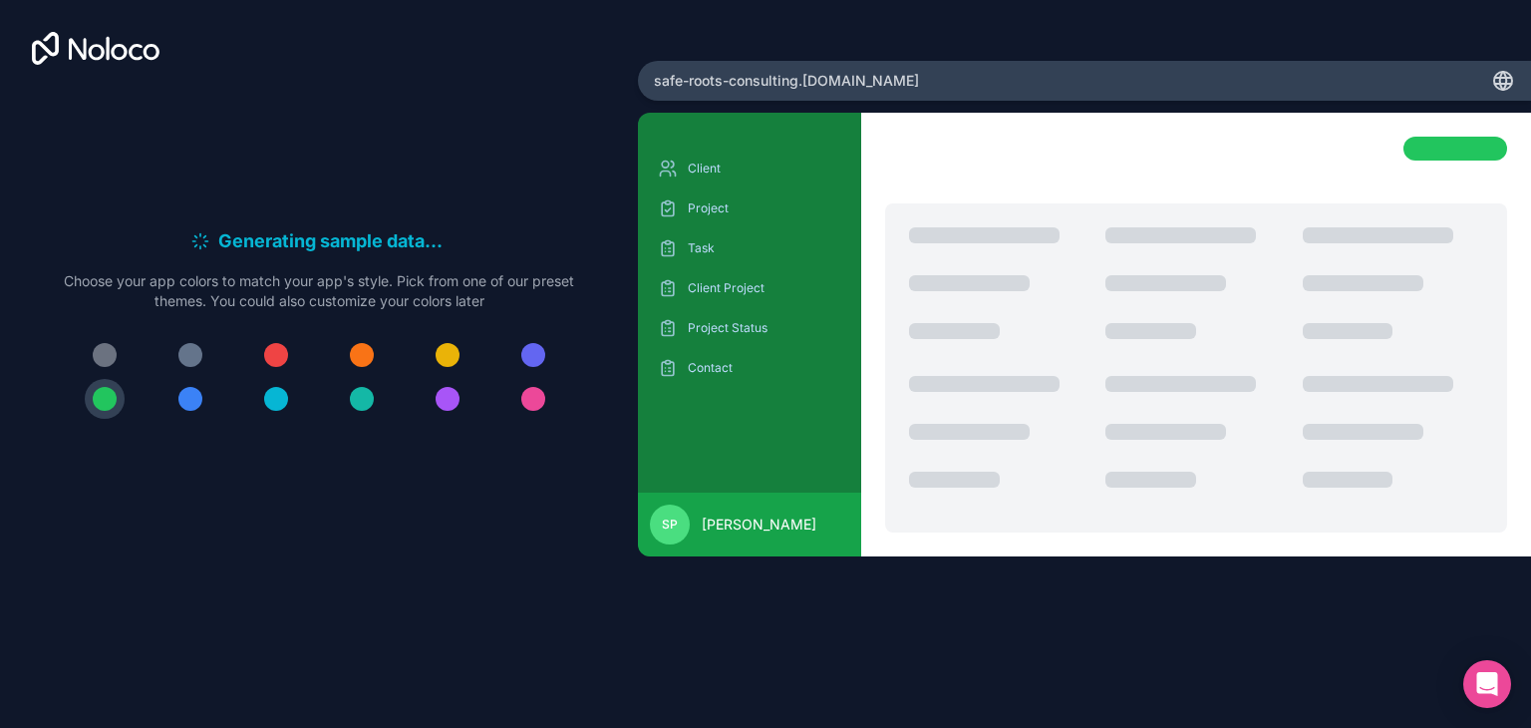
click at [923, 76] on div "safe-roots-consulting .noloco.co" at bounding box center [1084, 81] width 893 height 40
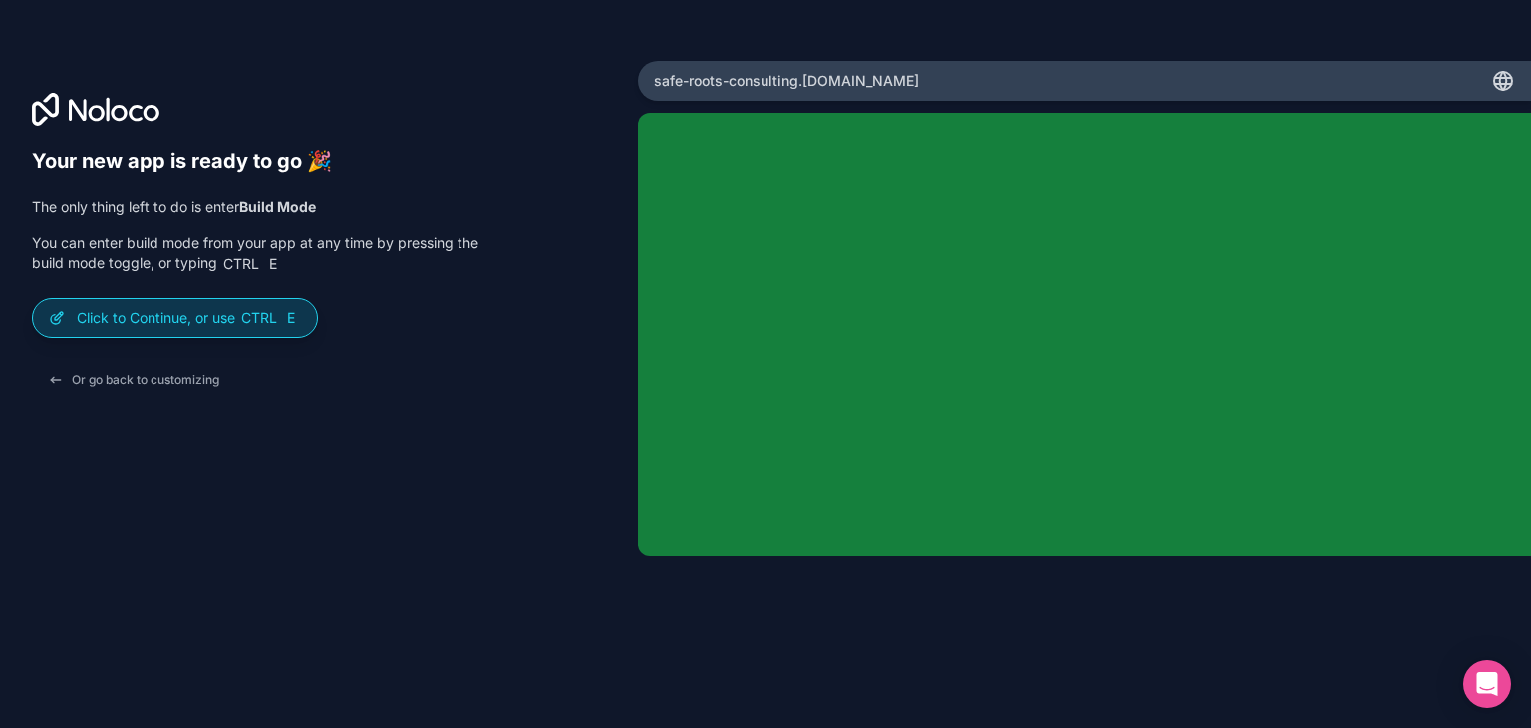
click at [157, 320] on p "Click to Continue, or use Ctrl E" at bounding box center [189, 318] width 224 height 20
click at [181, 313] on p "Click to Continue, or use Ctrl E" at bounding box center [189, 318] width 224 height 20
